Goal: Task Accomplishment & Management: Manage account settings

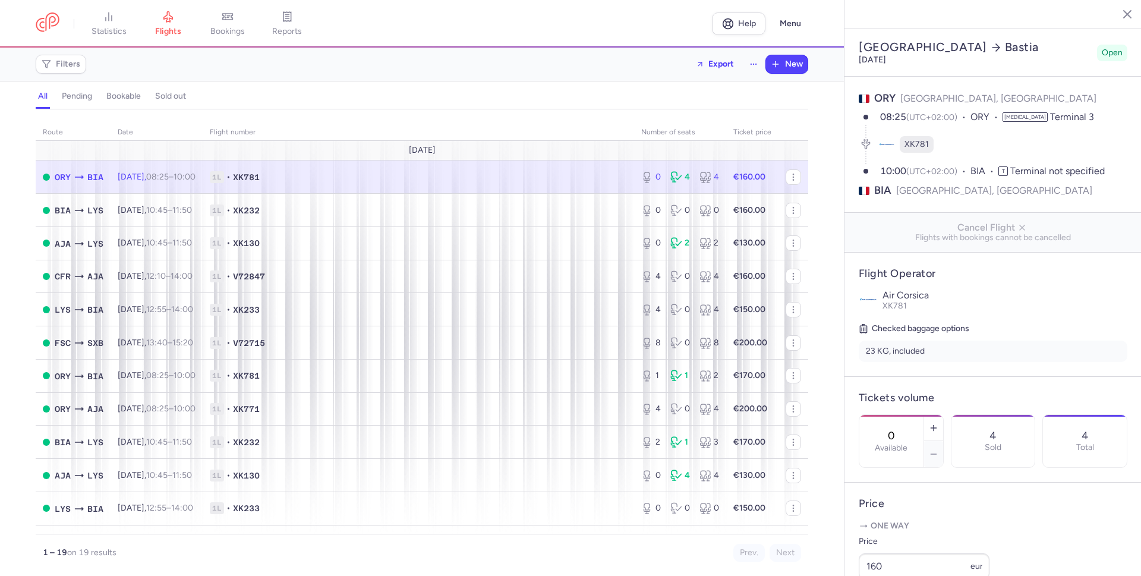
select select "hours"
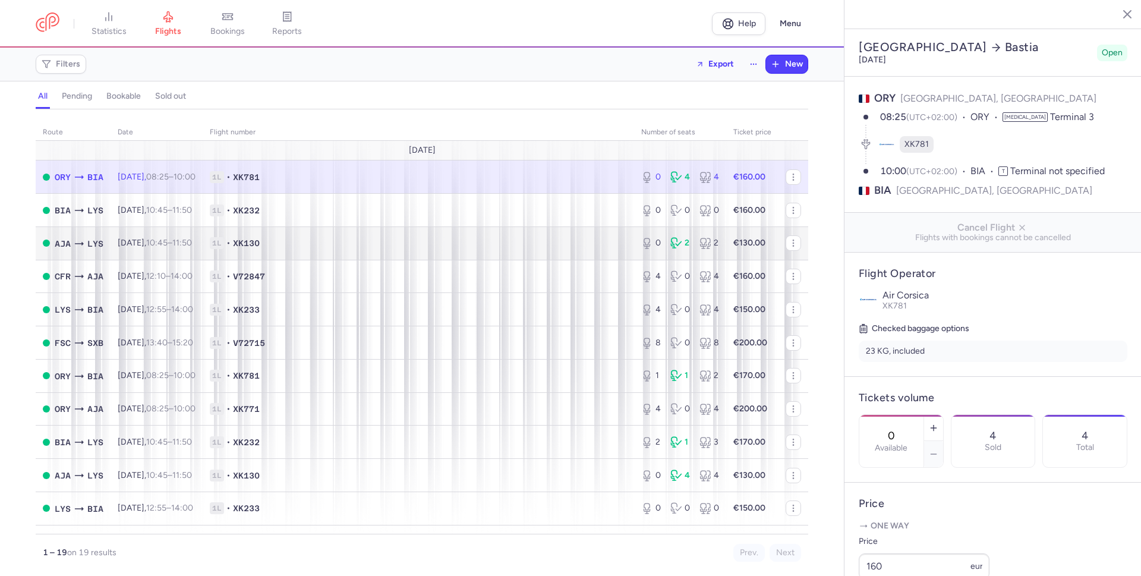
scroll to position [275, 0]
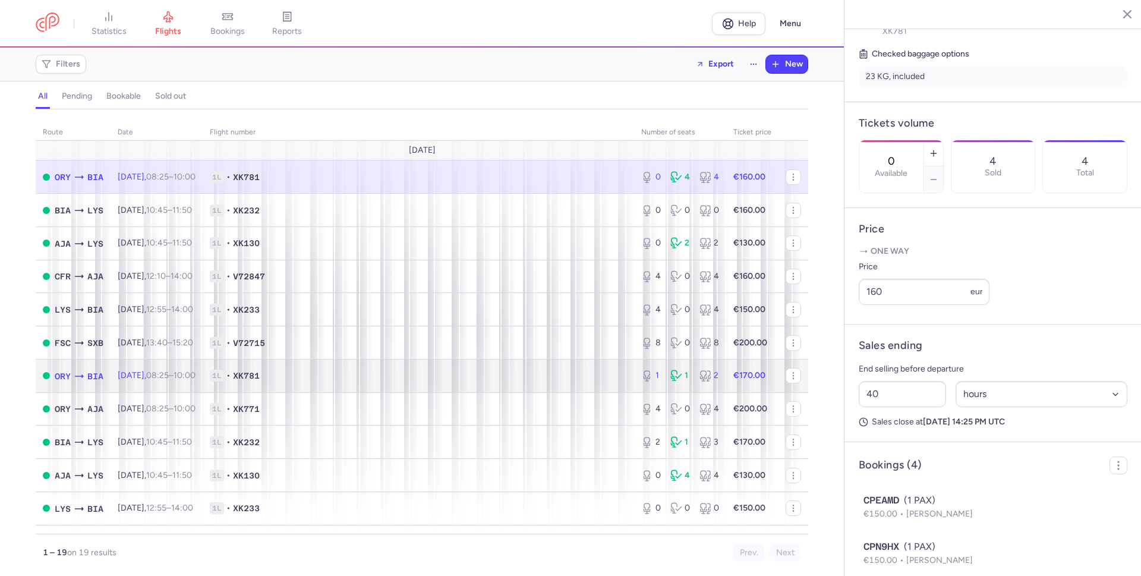
click at [358, 379] on span "1L • XK781" at bounding box center [418, 376] width 417 height 12
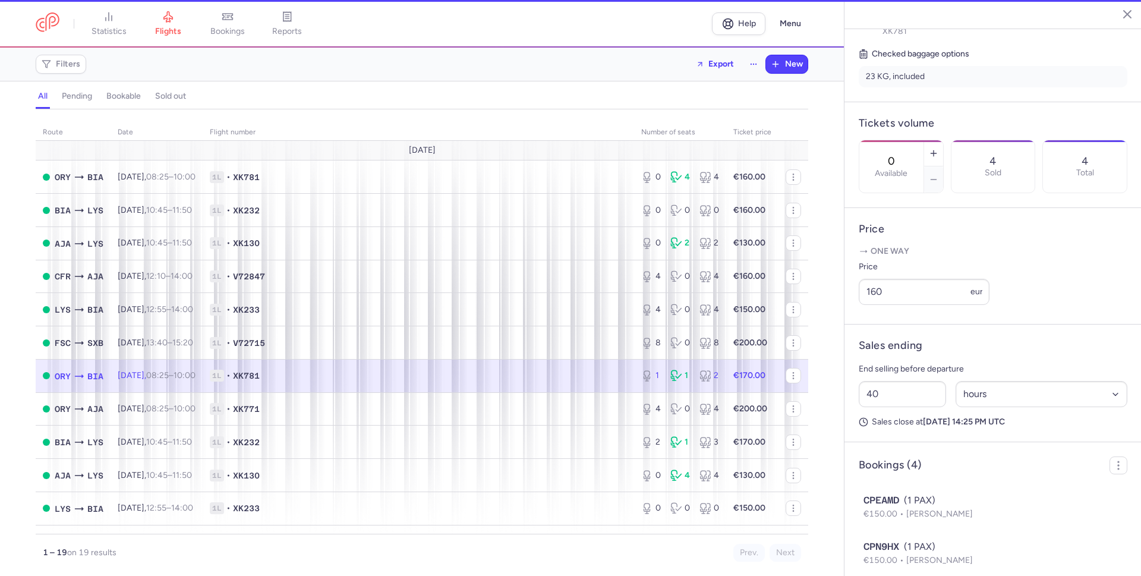
type input "1"
type input "15"
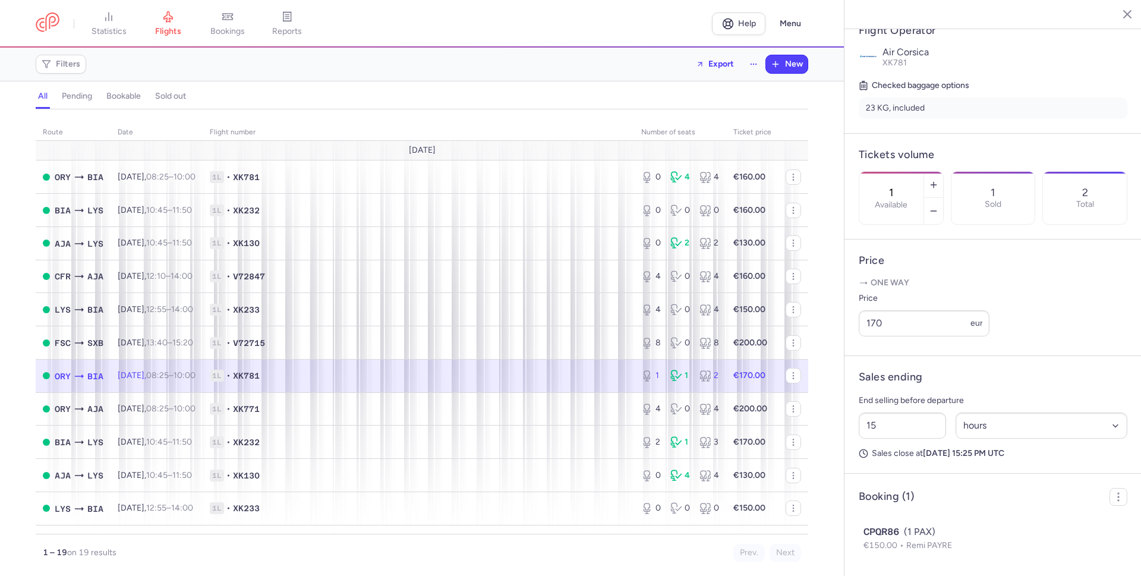
click at [948, 479] on article "Booking (1) CPQR86 (1 PAX) €150.00 Remi PAYRE" at bounding box center [993, 525] width 297 height 102
click at [948, 498] on header "Booking (1)" at bounding box center [993, 497] width 269 height 18
click at [584, 383] on td "1L • XK781" at bounding box center [419, 375] width 432 height 33
click at [512, 376] on span "1L • XK781" at bounding box center [418, 376] width 417 height 12
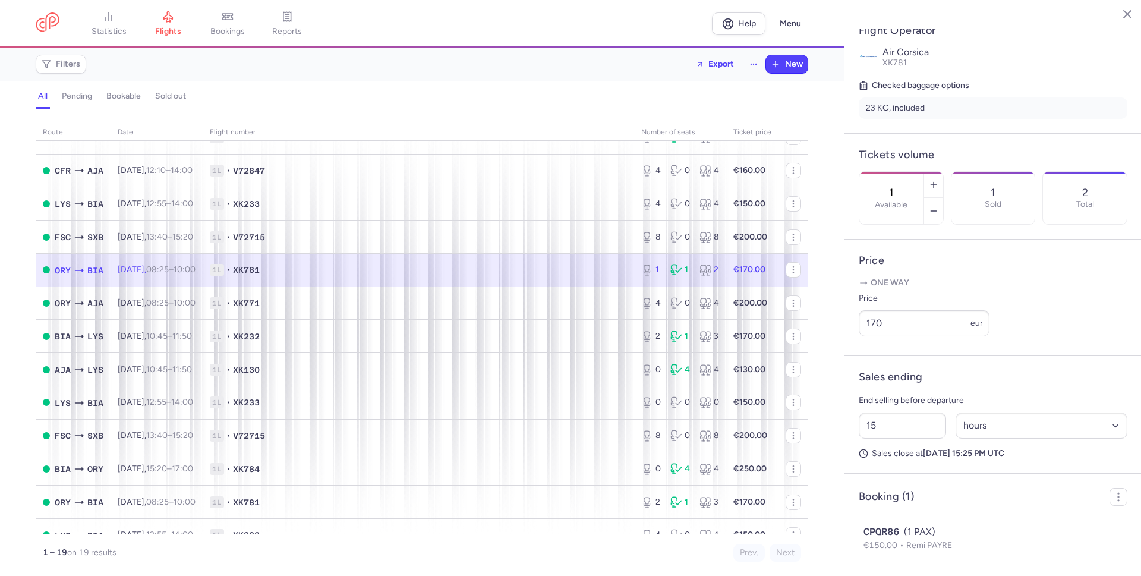
scroll to position [127, 0]
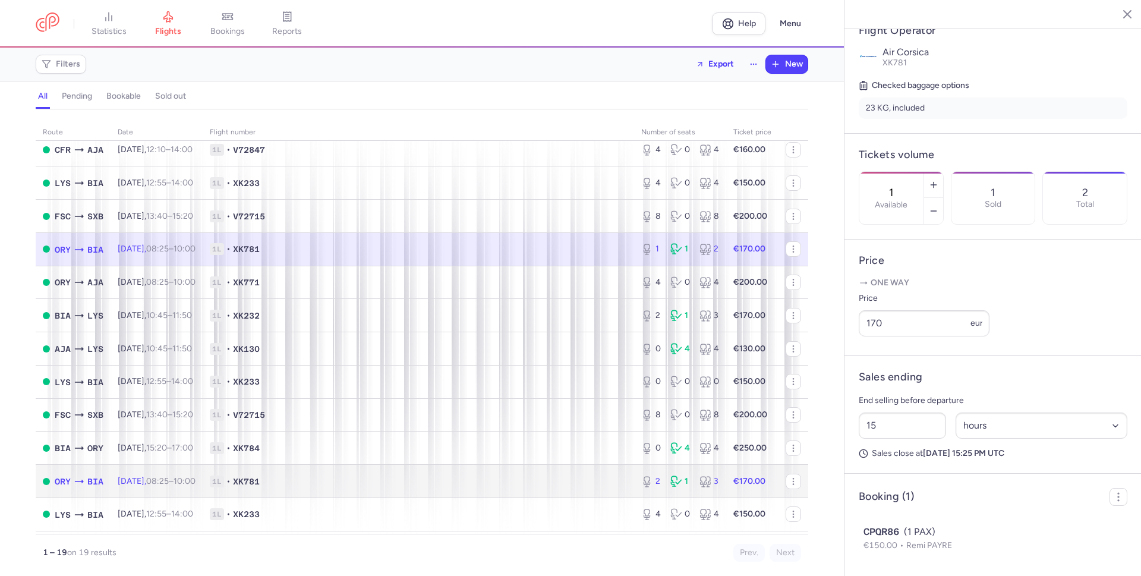
click at [376, 484] on span "1L • XK781" at bounding box center [418, 482] width 417 height 12
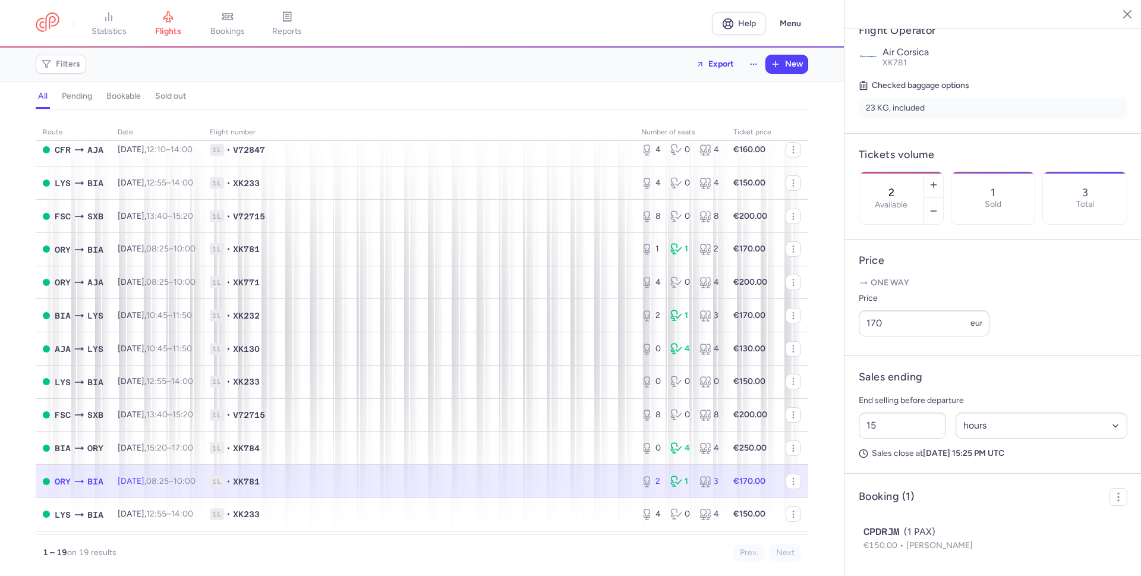
scroll to position [275, 0]
click at [442, 476] on span "1L • XK781" at bounding box center [418, 482] width 417 height 12
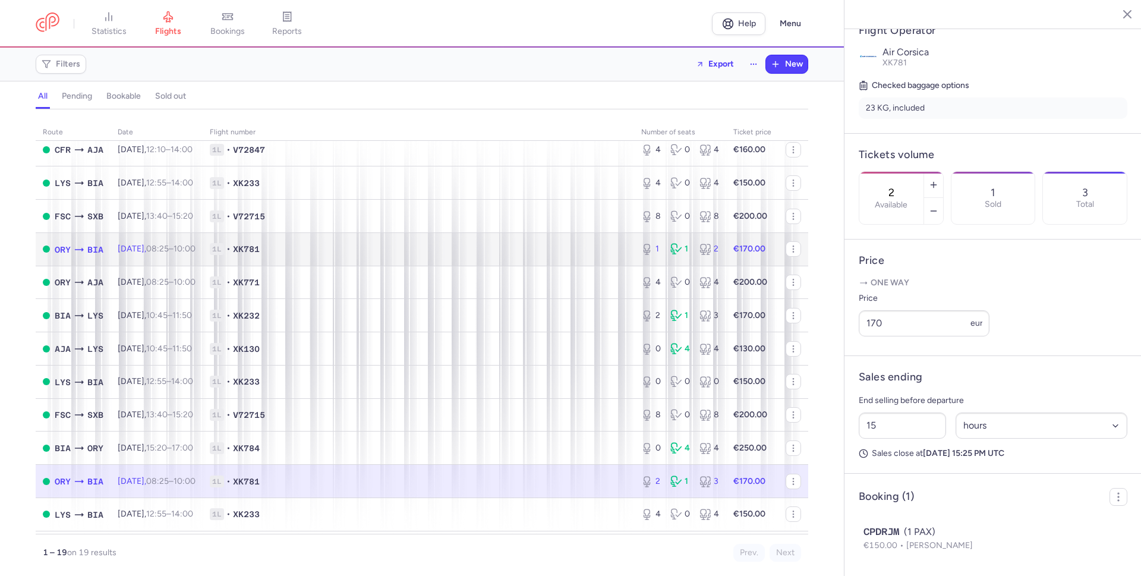
click at [430, 241] on td "1L • XK781" at bounding box center [419, 248] width 432 height 33
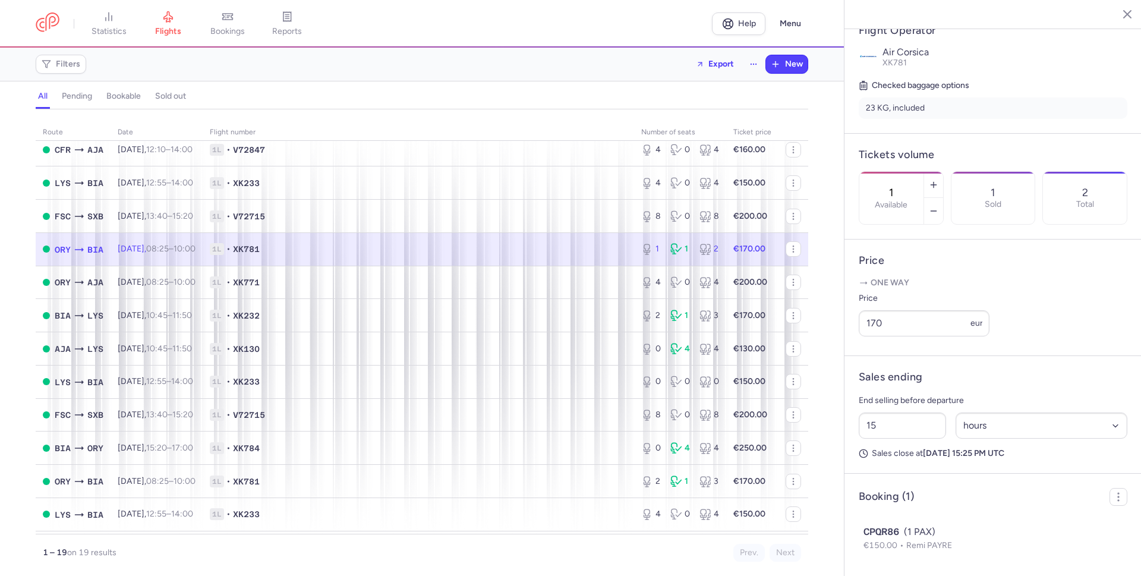
click at [583, 249] on span "1L • XK781" at bounding box center [418, 249] width 417 height 12
click at [457, 250] on span "1L • XK781" at bounding box center [418, 249] width 417 height 12
click at [939, 206] on icon "button" at bounding box center [934, 211] width 10 height 10
type input "0"
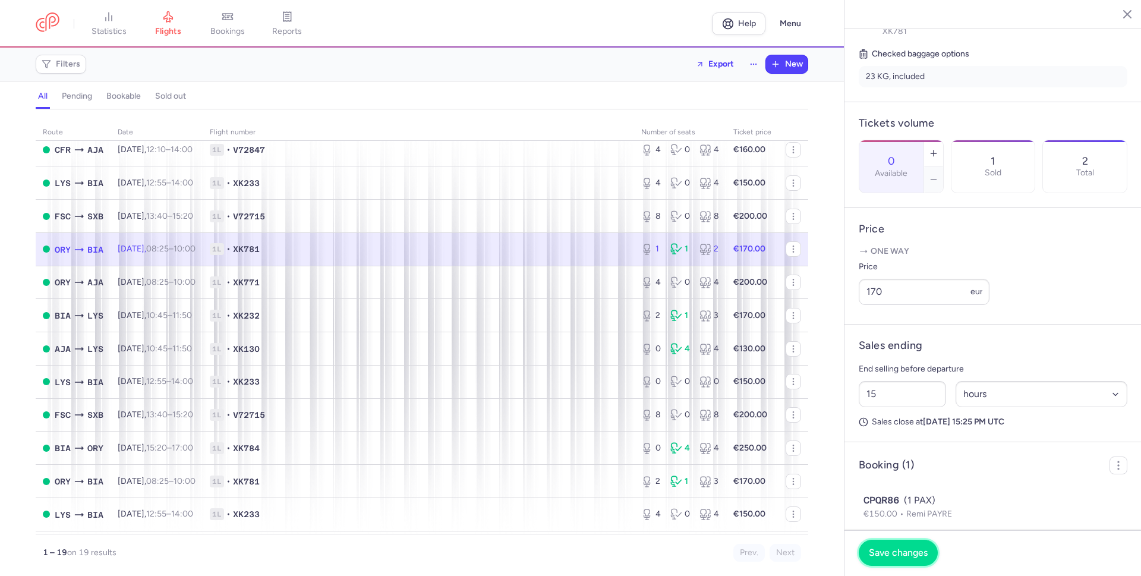
click at [904, 552] on span "Save changes" at bounding box center [898, 553] width 59 height 11
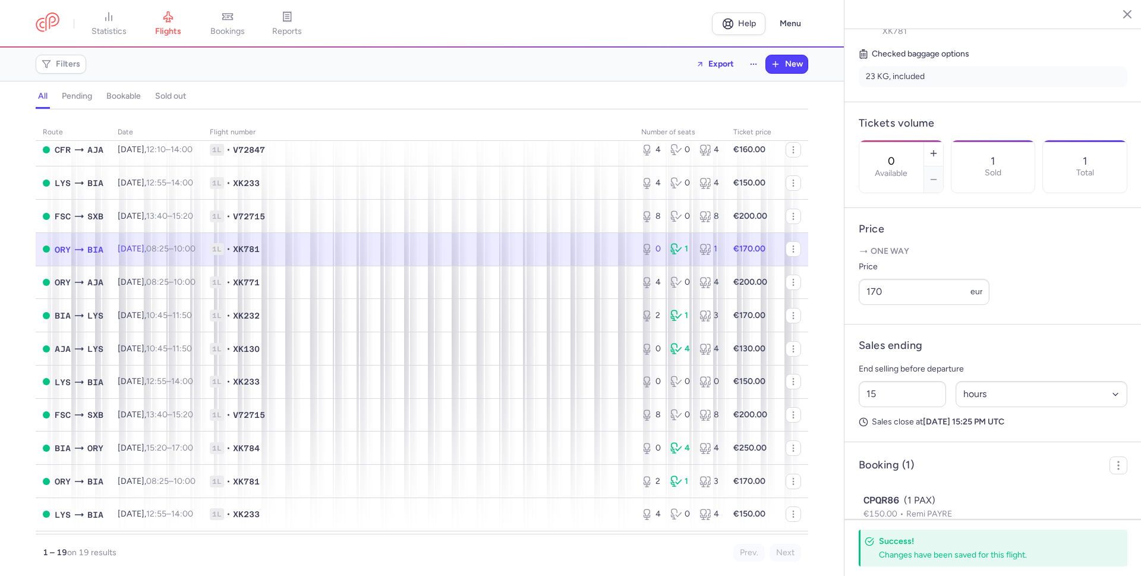
click at [1019, 59] on article "Flight Operator Air Corsica XK781 Checked baggage options 23 KG, included" at bounding box center [993, 40] width 297 height 124
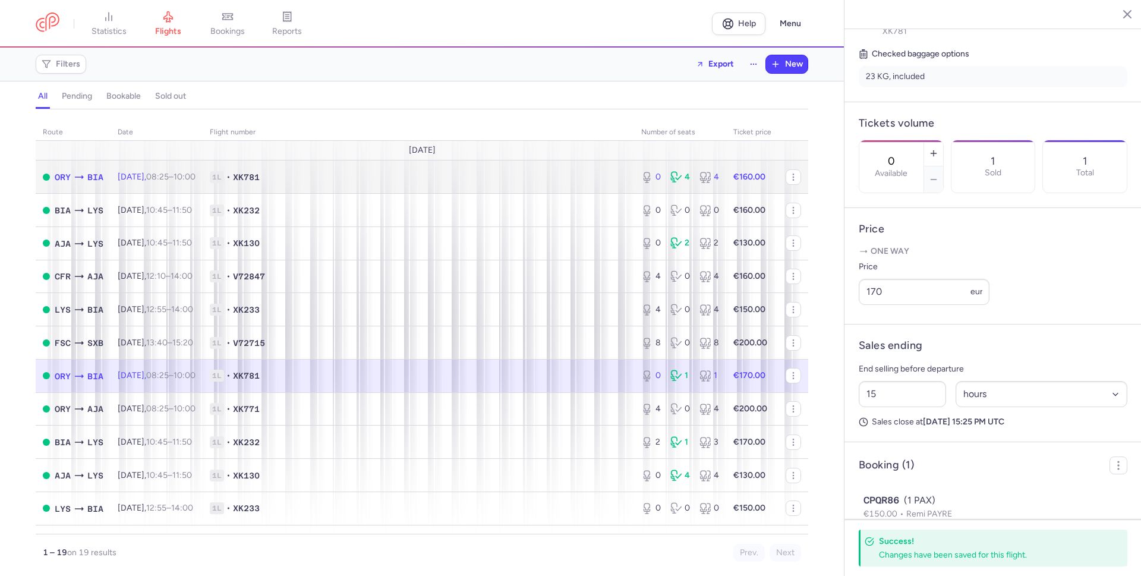
click at [485, 184] on td "1L • XK781" at bounding box center [419, 177] width 432 height 33
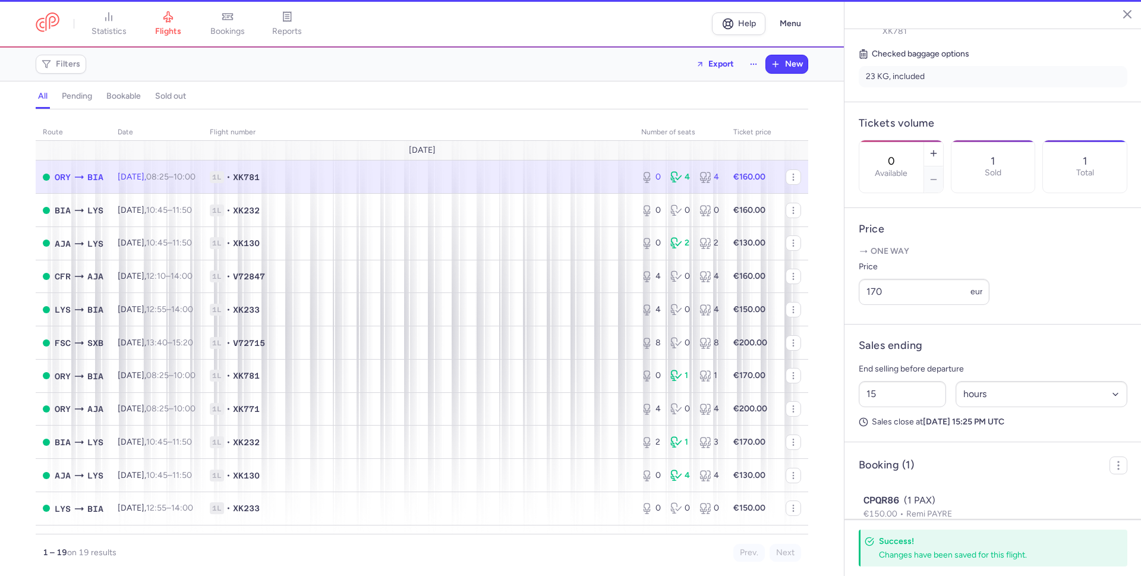
type input "40"
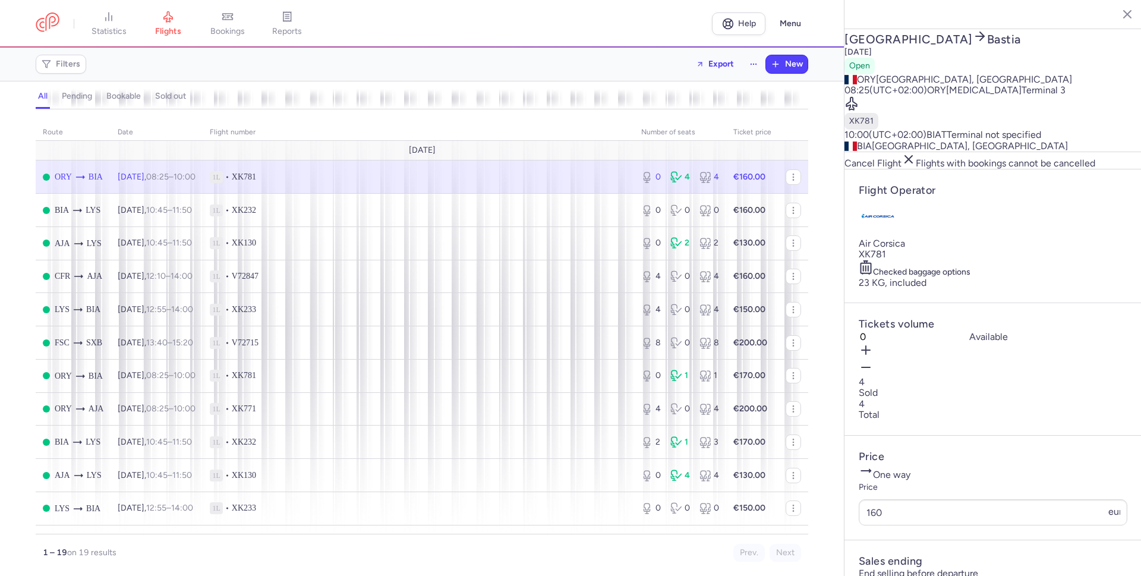
select select "hours"
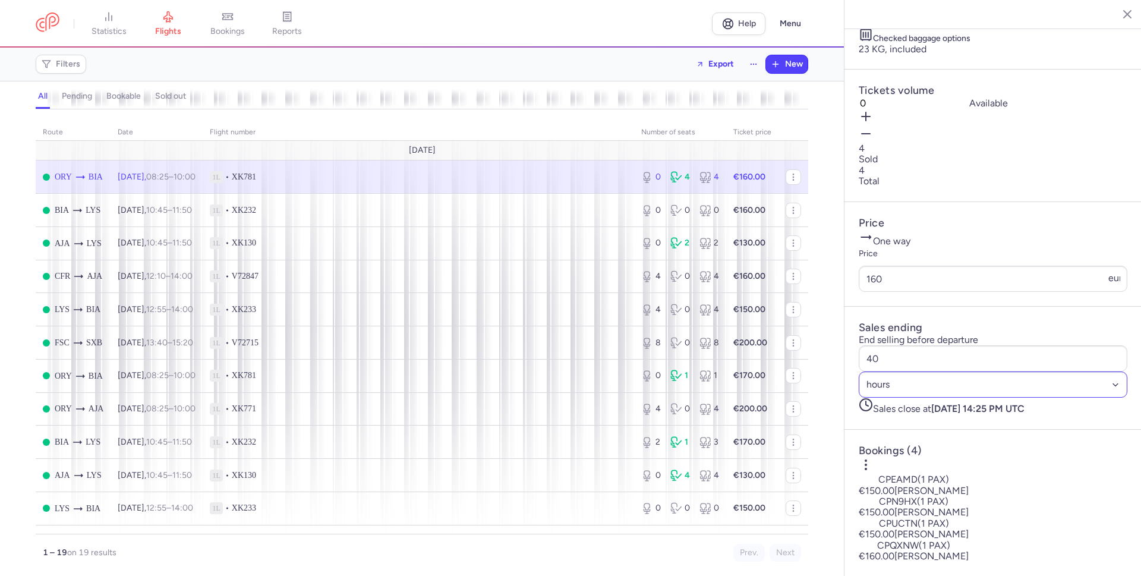
scroll to position [414, 0]
click at [370, 177] on span "1L • XK781" at bounding box center [418, 177] width 417 height 12
click at [968, 496] on li "CPEAMD (1 PAX) €150.00 [PERSON_NAME]" at bounding box center [993, 507] width 269 height 22
click at [427, 181] on span "1L • XK781" at bounding box center [418, 177] width 417 height 12
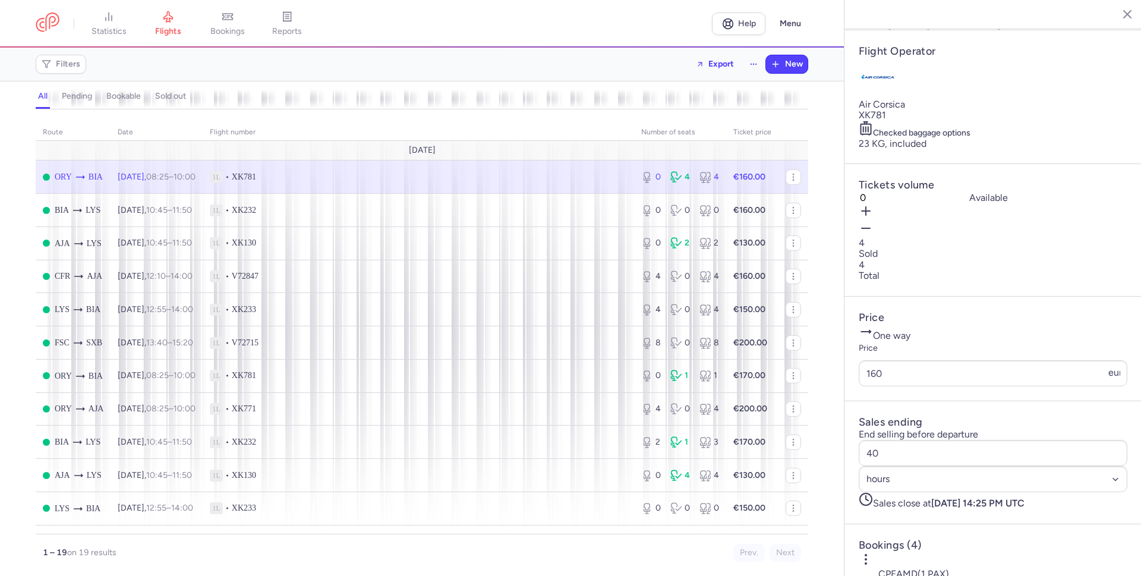
click at [873, 221] on button "button" at bounding box center [866, 212] width 14 height 17
click at [905, 559] on button "Save changes" at bounding box center [898, 553] width 79 height 26
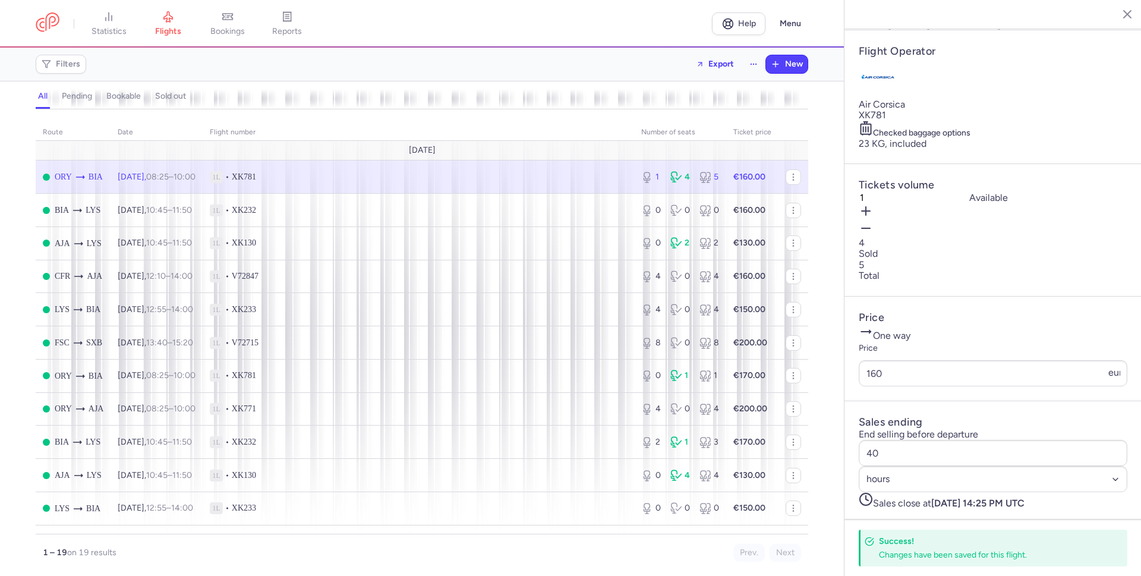
click at [1036, 401] on article "Price One way Price 160 eur" at bounding box center [993, 349] width 297 height 105
click at [528, 180] on span "1L • XK781" at bounding box center [418, 177] width 417 height 12
click at [968, 386] on input "160" at bounding box center [993, 373] width 269 height 26
click at [933, 341] on p "One way" at bounding box center [993, 333] width 269 height 17
click at [967, 325] on h4 "Price" at bounding box center [993, 318] width 269 height 14
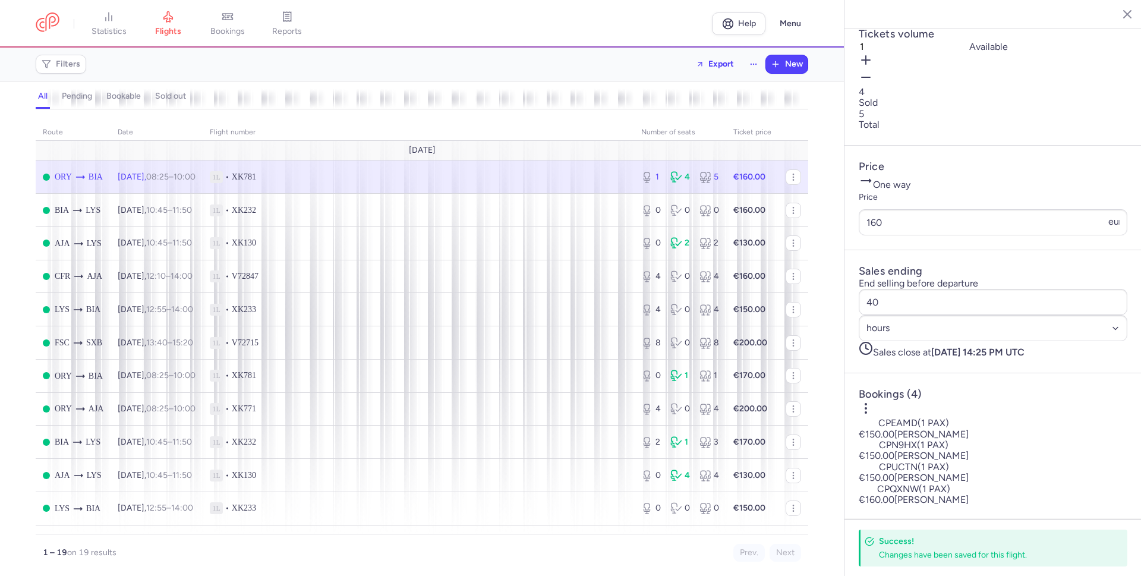
scroll to position [392, 0]
click at [1033, 388] on header "Bookings (4)" at bounding box center [993, 403] width 269 height 30
click at [584, 178] on span "1L • XK781" at bounding box center [418, 177] width 417 height 12
click at [1056, 160] on h4 "Price" at bounding box center [993, 167] width 269 height 14
click at [524, 175] on span "1L • XK781" at bounding box center [418, 177] width 417 height 12
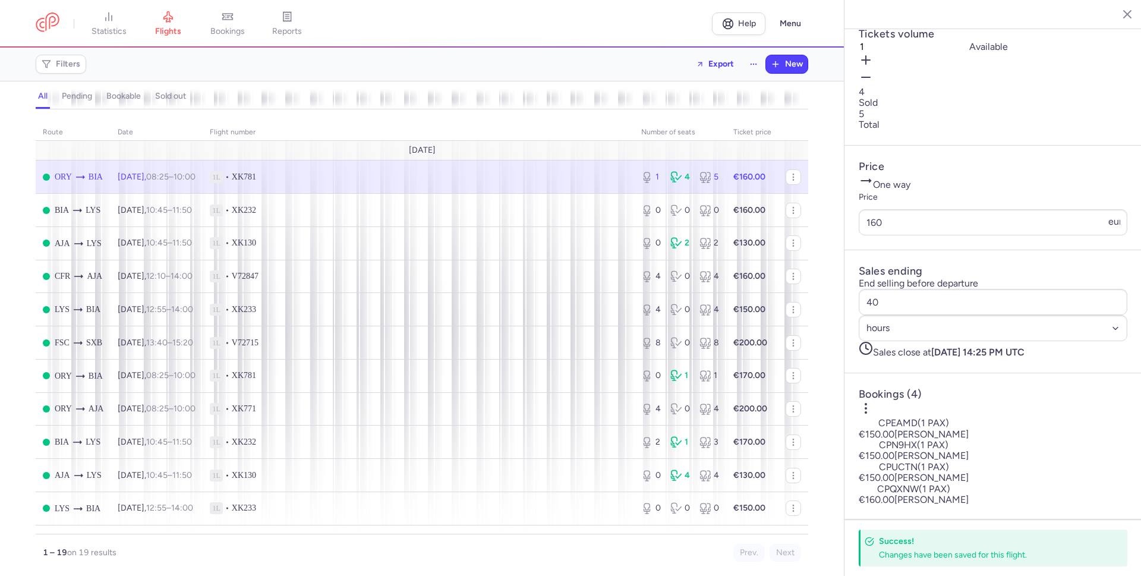
click at [575, 57] on div "Filters Export New" at bounding box center [422, 64] width 782 height 29
click at [678, 197] on td "0 0 0" at bounding box center [680, 210] width 92 height 33
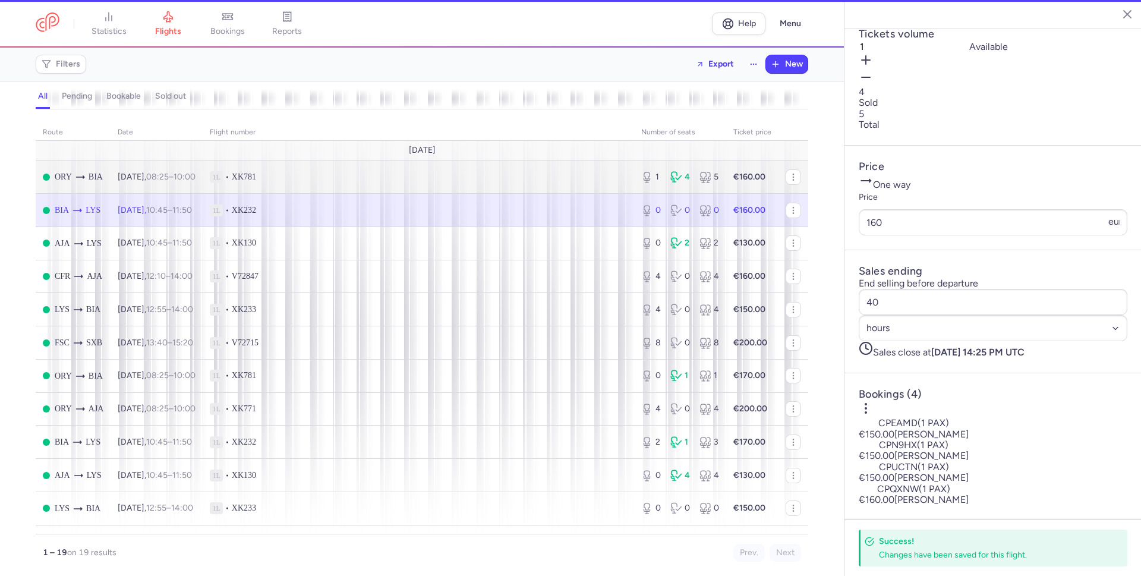
type input "0"
type input "43"
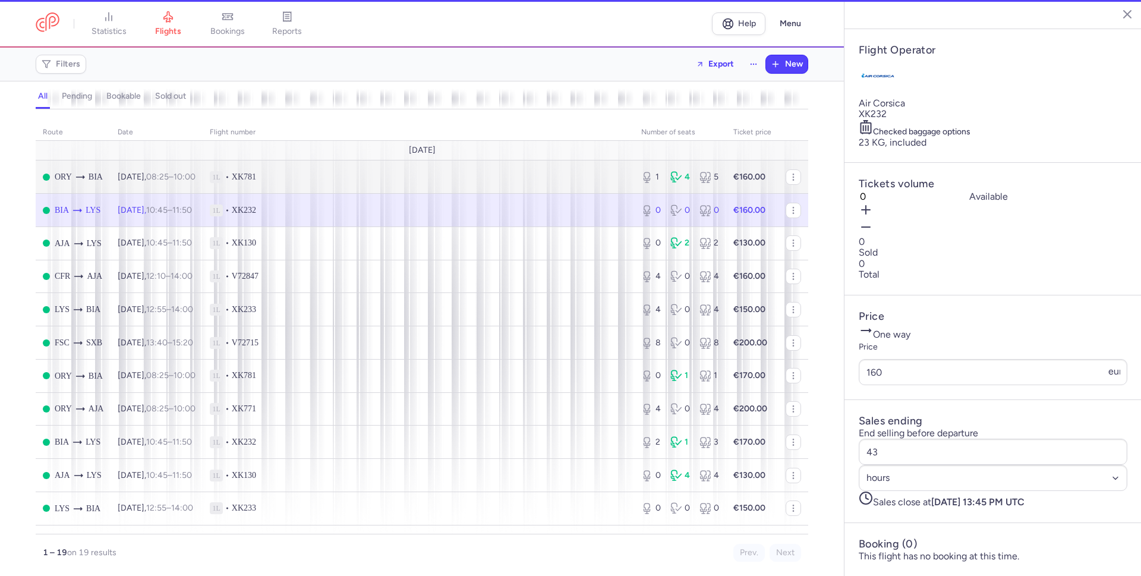
scroll to position [243, 0]
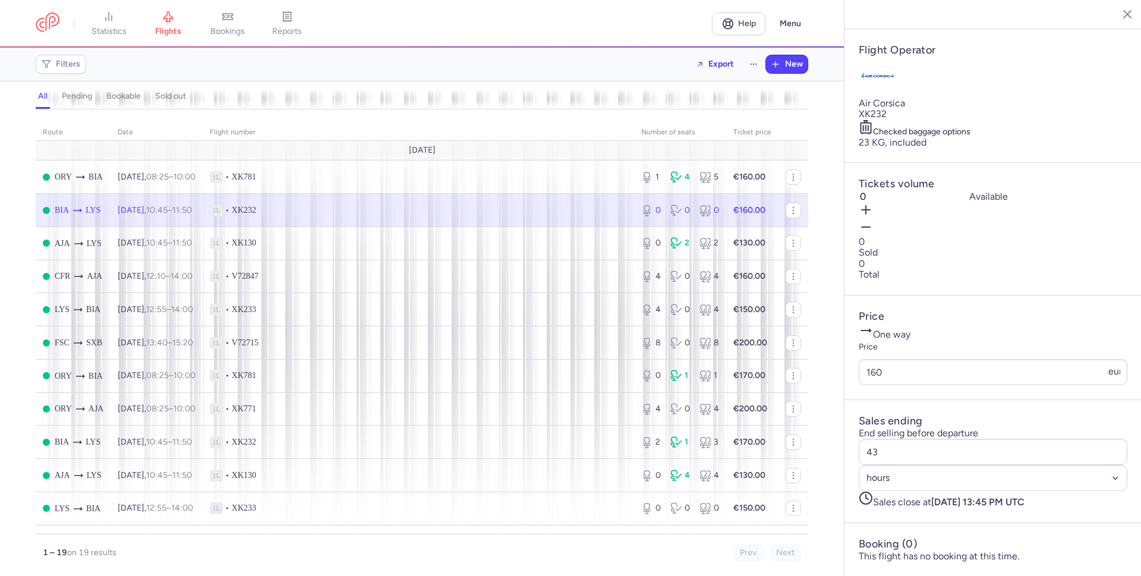
click at [550, 85] on div "all pending bookable sold out" at bounding box center [422, 97] width 773 height 26
